Goal: Task Accomplishment & Management: Manage account settings

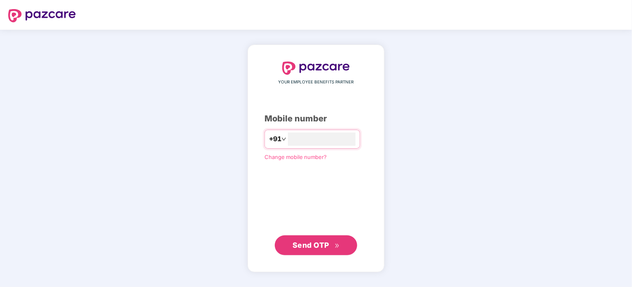
type input "*"
type input "**********"
click at [301, 243] on span "Send OTP" at bounding box center [311, 244] width 37 height 9
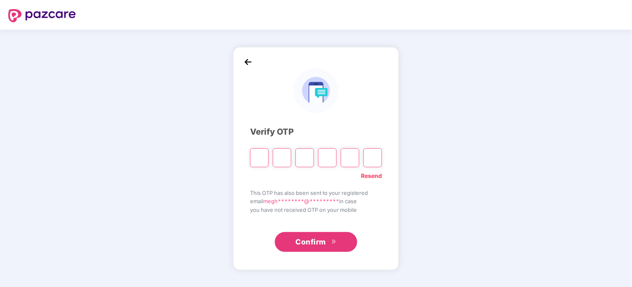
type input "*"
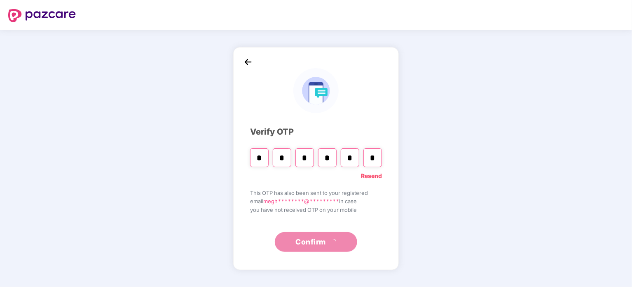
type input "*"
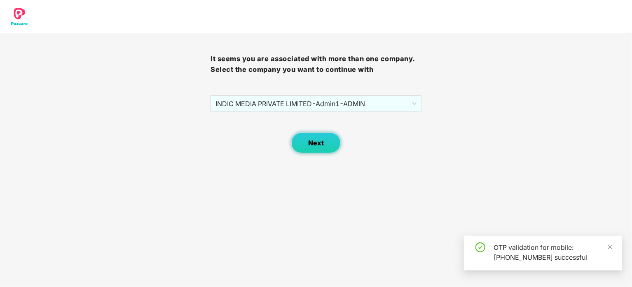
click at [328, 143] on button "Next" at bounding box center [315, 142] width 49 height 21
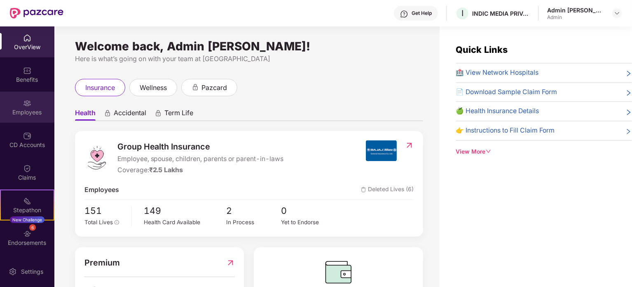
click at [33, 105] on div "Employees" at bounding box center [27, 107] width 54 height 31
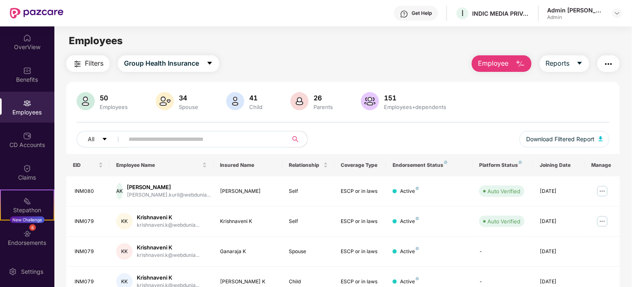
click at [208, 140] on input "text" at bounding box center [203, 139] width 148 height 12
drag, startPoint x: 632, startPoint y: 99, endPoint x: 630, endPoint y: 153, distance: 53.6
click at [630, 153] on div "Filters Group Health Insurance Employee Reports 50 Employees 34 Spouse 41 Child…" at bounding box center [343, 287] width 578 height 465
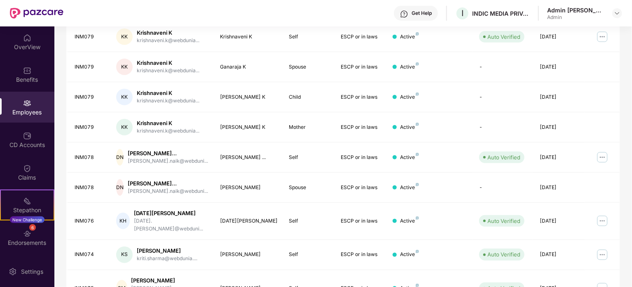
scroll to position [219, 0]
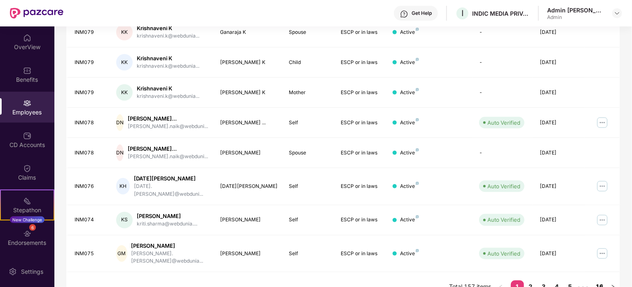
click at [600, 280] on link "16" at bounding box center [600, 286] width 13 height 12
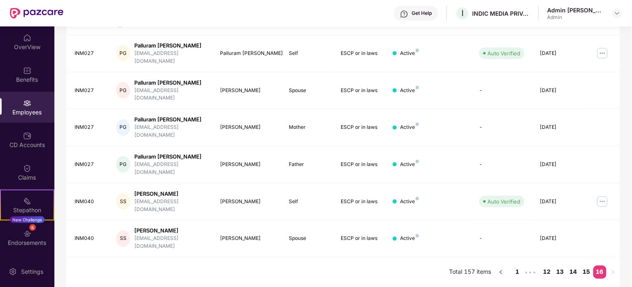
scroll to position [129, 0]
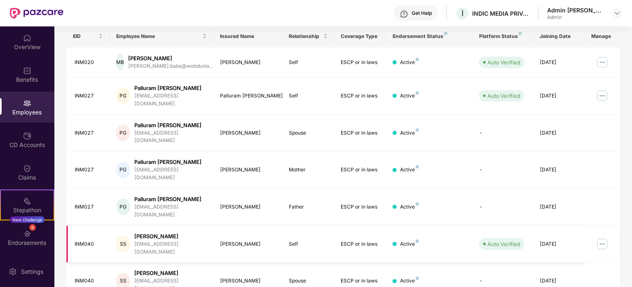
click at [600, 237] on img at bounding box center [602, 243] width 13 height 13
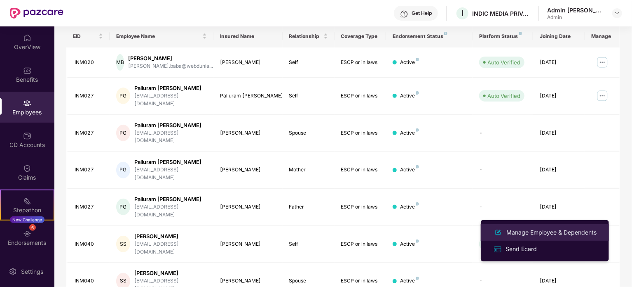
click at [528, 231] on div "Manage Employee & Dependents" at bounding box center [552, 232] width 94 height 9
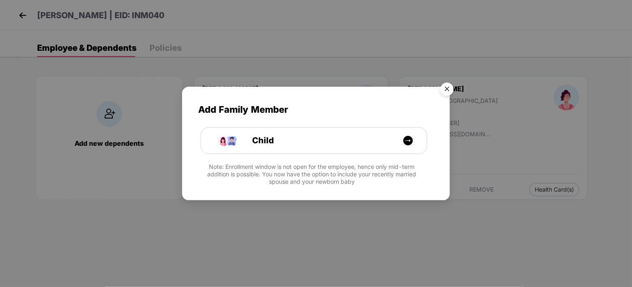
click at [450, 88] on img "Close" at bounding box center [447, 90] width 23 height 23
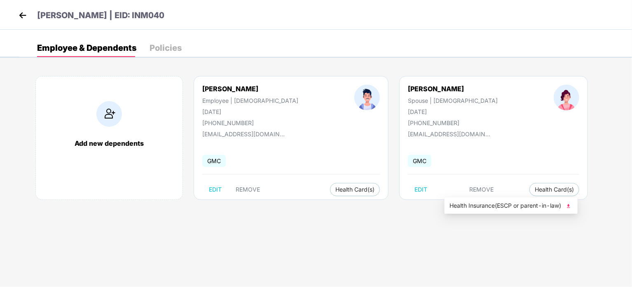
click at [571, 205] on img at bounding box center [569, 206] width 8 height 8
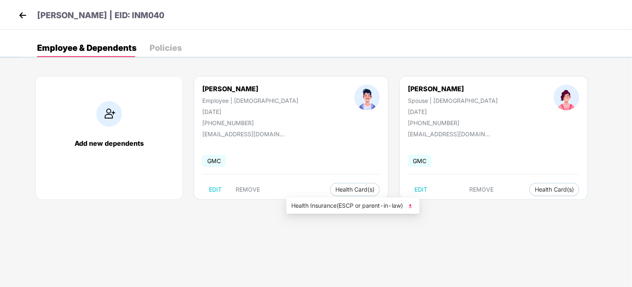
drag, startPoint x: 414, startPoint y: 207, endPoint x: 612, endPoint y: 256, distance: 203.8
click at [414, 207] on img at bounding box center [411, 206] width 8 height 8
